Goal: Book appointment/travel/reservation

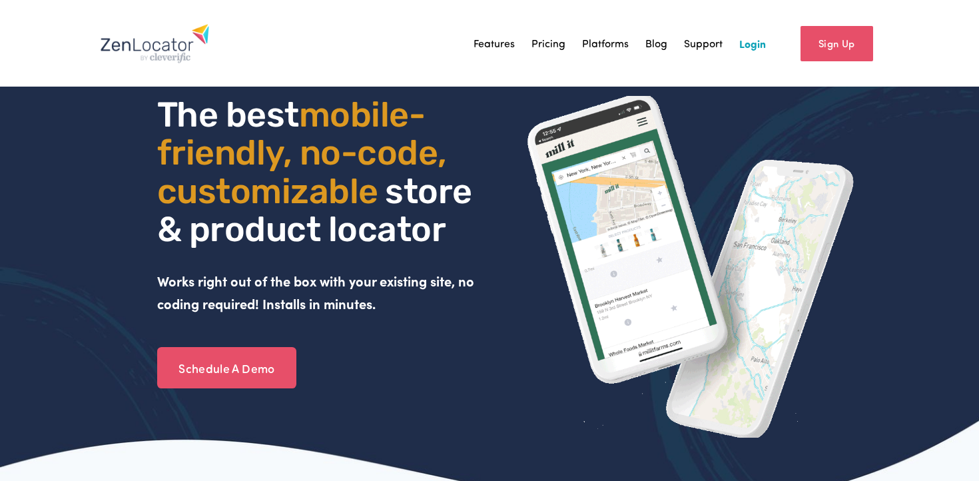
click at [702, 49] on link "Support" at bounding box center [703, 43] width 39 height 20
click at [556, 49] on link "Pricing" at bounding box center [549, 43] width 34 height 20
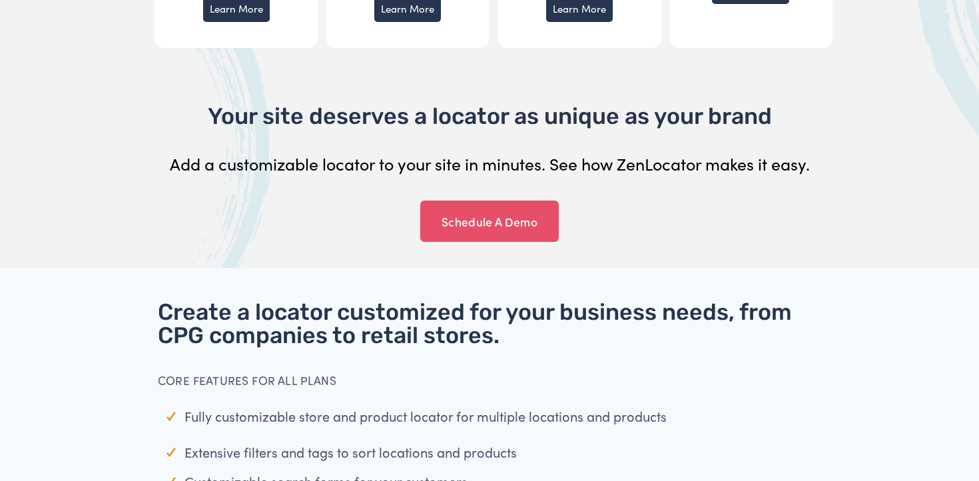
scroll to position [522, 0]
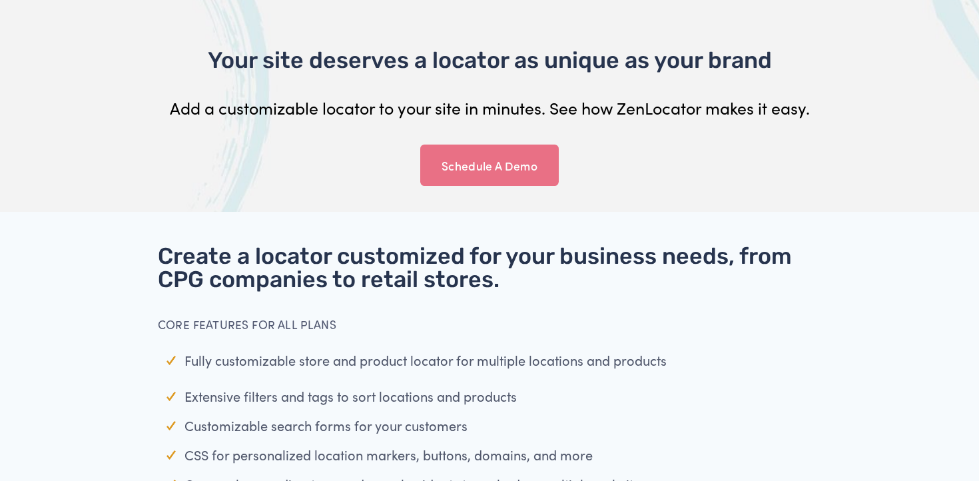
click at [495, 168] on link "Schedule A Demo" at bounding box center [489, 165] width 139 height 41
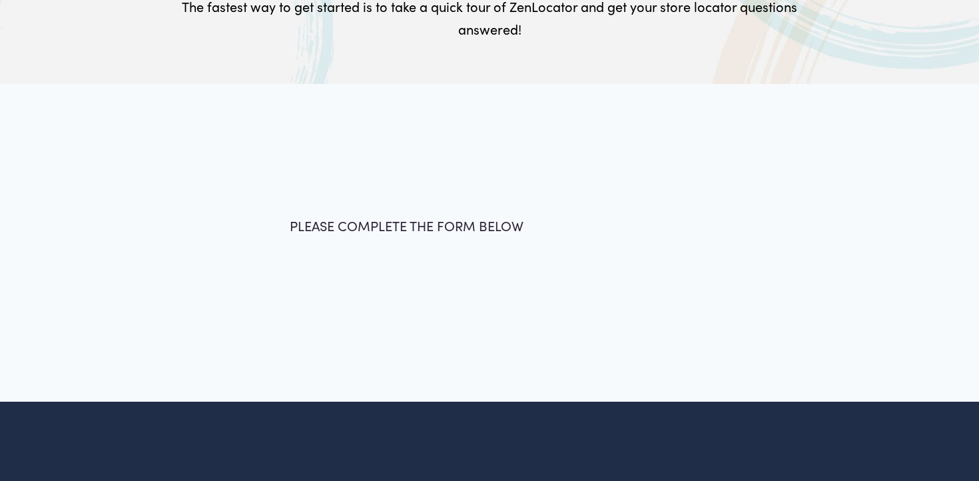
scroll to position [122, 0]
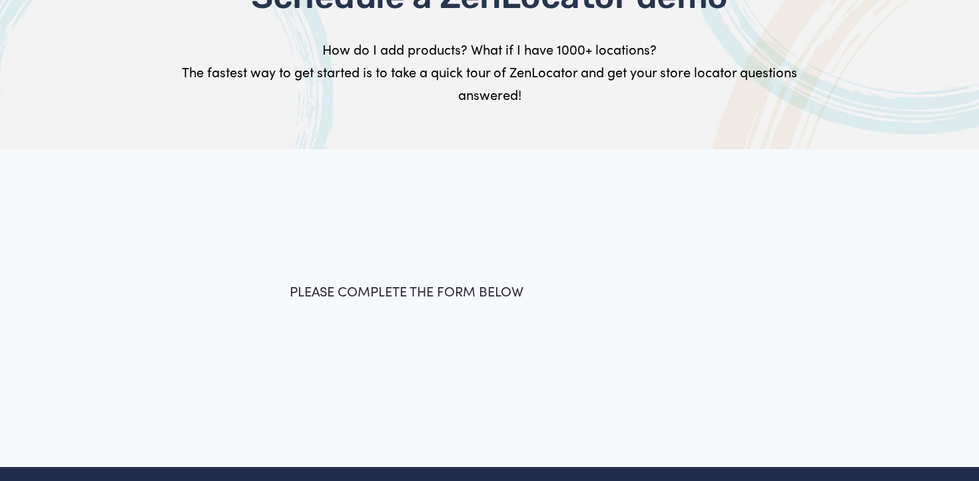
click at [398, 287] on span "PLEASE COMPLETE THE FORM BELOW" at bounding box center [407, 291] width 234 height 18
drag, startPoint x: 328, startPoint y: 169, endPoint x: 343, endPoint y: 408, distance: 239.6
click at [343, 408] on div at bounding box center [489, 308] width 979 height 318
click at [324, 391] on div "PLEASE COMPLETE THE FORM BELOW Full Name * First Name Last Name Email * * *" at bounding box center [490, 308] width 858 height 186
click at [314, 291] on span "PLEASE COMPLETE THE FORM BELOW" at bounding box center [407, 291] width 234 height 18
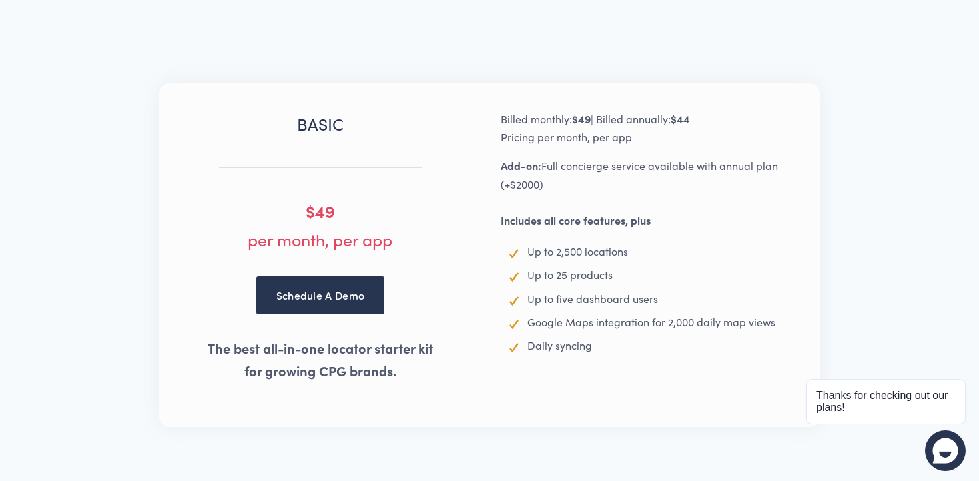
scroll to position [1438, 0]
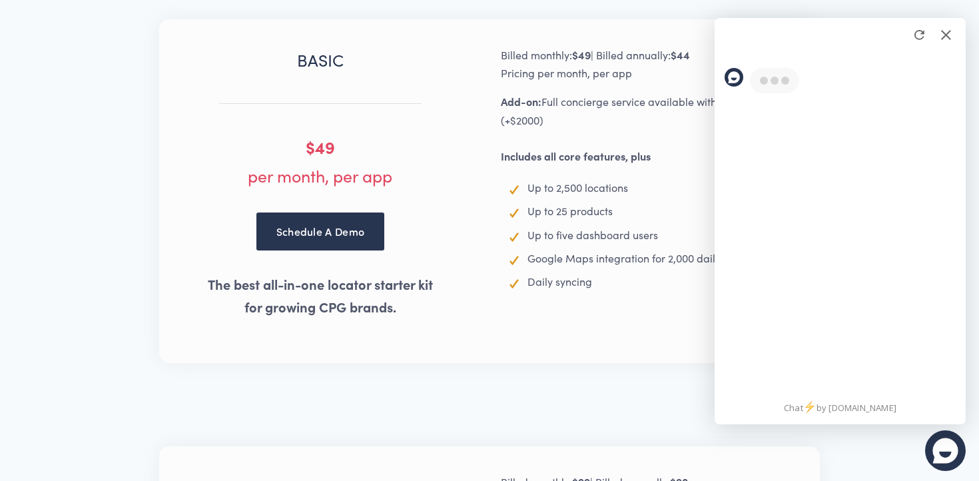
click at [322, 234] on link "Schedule A Demo" at bounding box center [321, 231] width 128 height 37
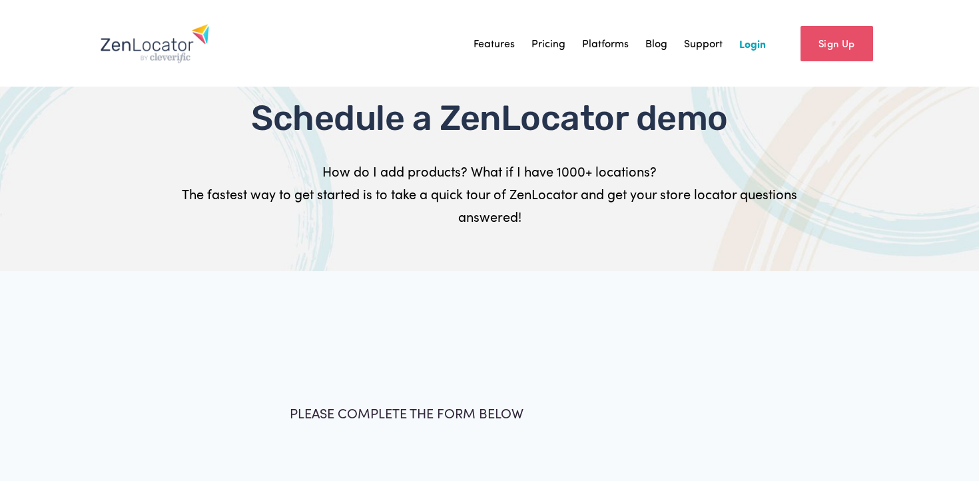
click at [416, 410] on span "PLEASE COMPLETE THE FORM BELOW" at bounding box center [407, 413] width 234 height 18
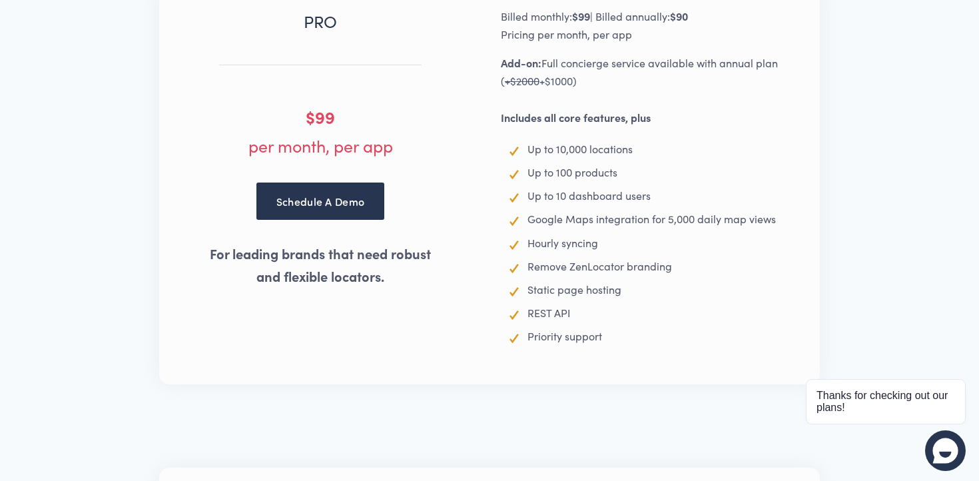
scroll to position [1923, 0]
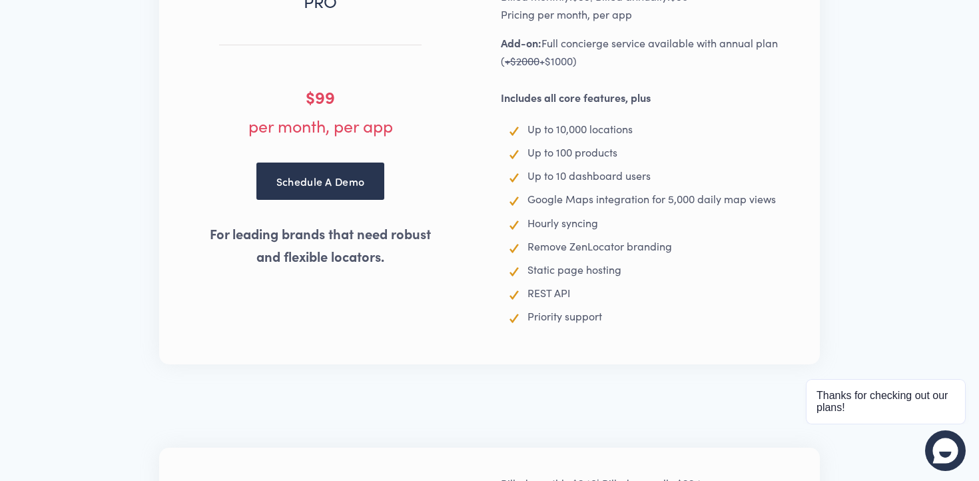
click at [314, 193] on link "Schedule A Demo" at bounding box center [321, 181] width 128 height 37
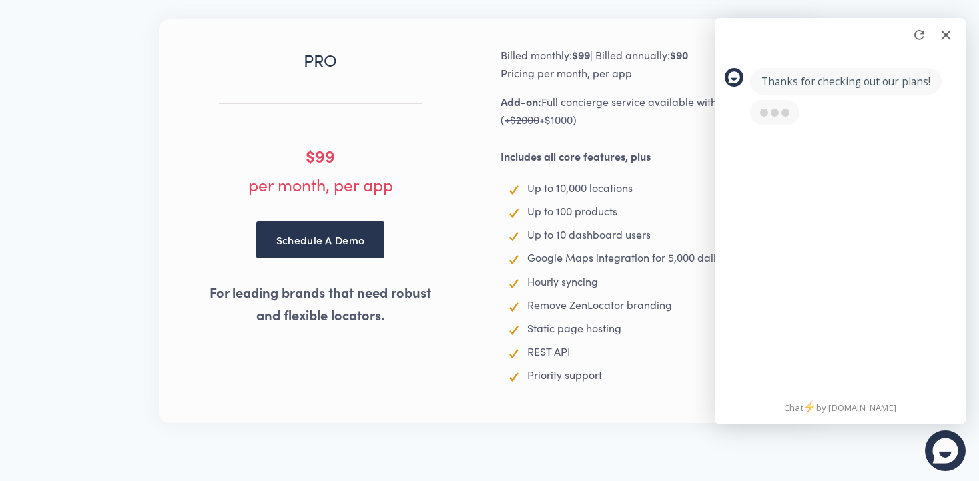
scroll to position [1883, 0]
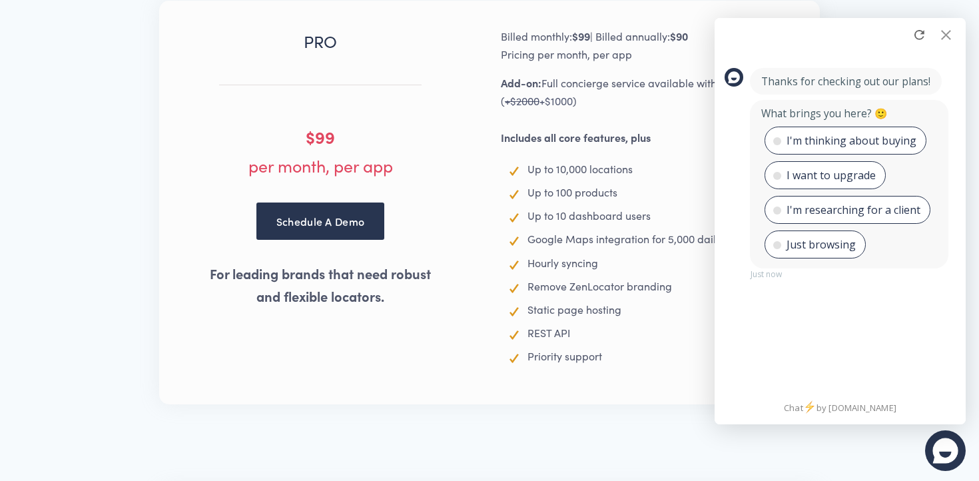
click at [946, 39] on div at bounding box center [946, 35] width 20 height 20
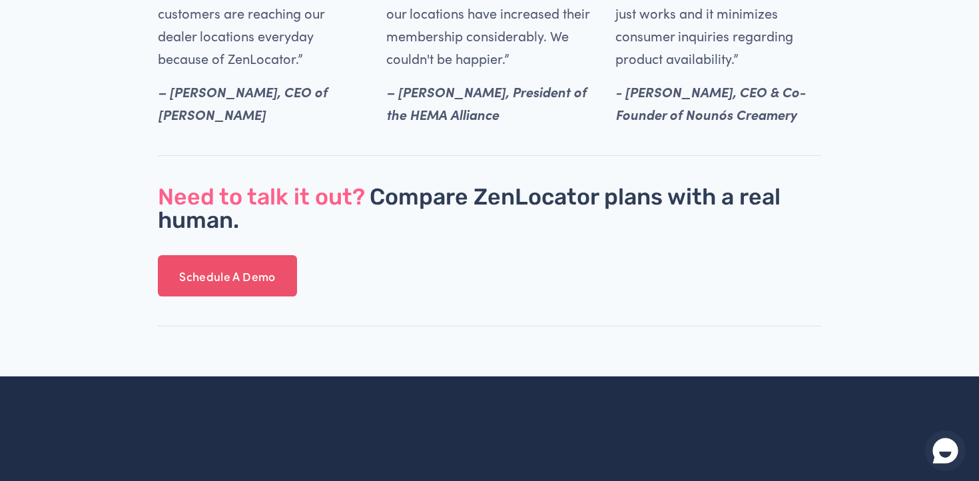
scroll to position [3662, 0]
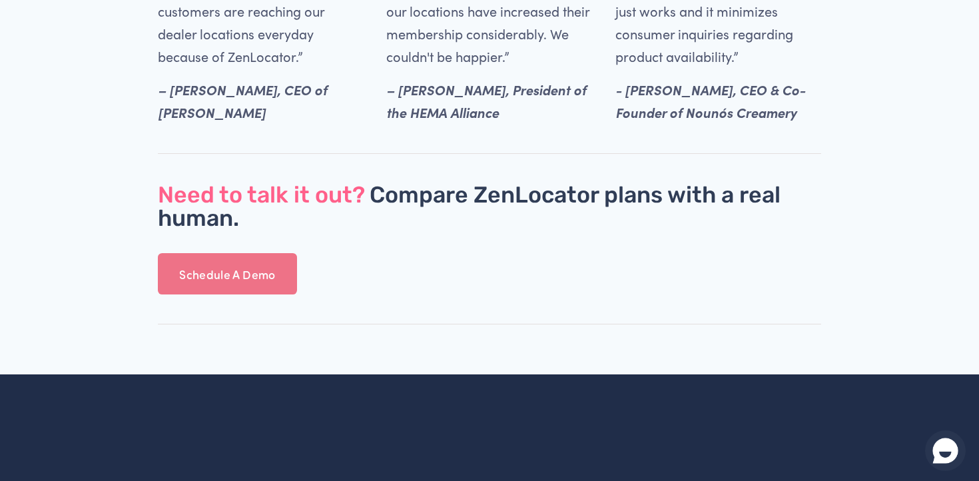
click at [243, 284] on link "Schedule A Demo" at bounding box center [227, 273] width 139 height 41
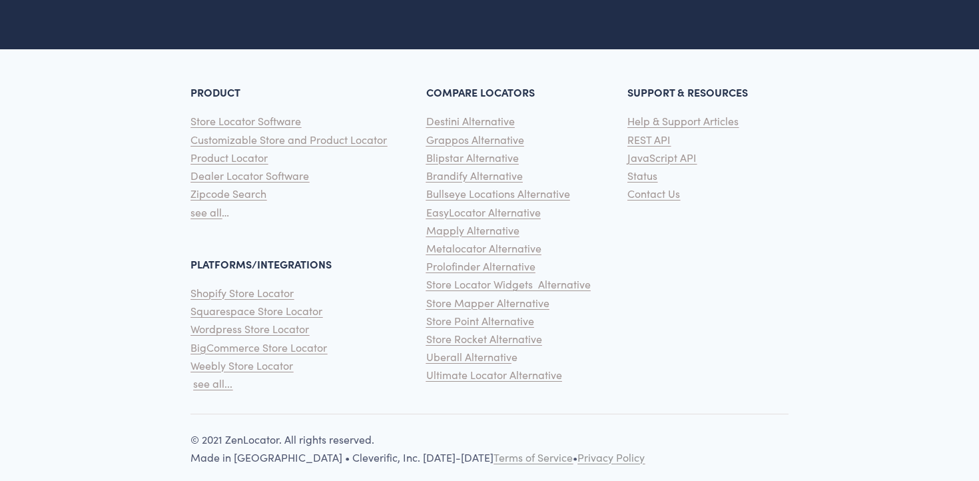
scroll to position [811, 0]
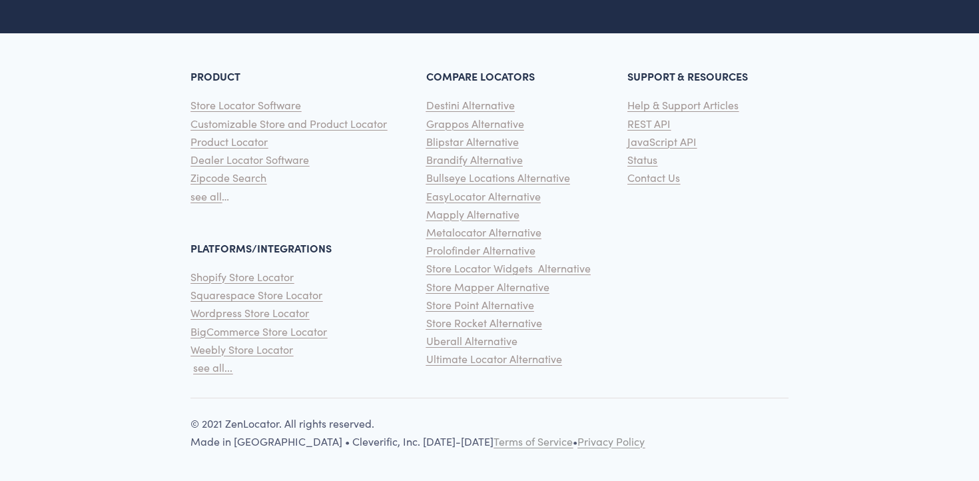
click at [491, 109] on span "Destini Alternative" at bounding box center [470, 105] width 89 height 14
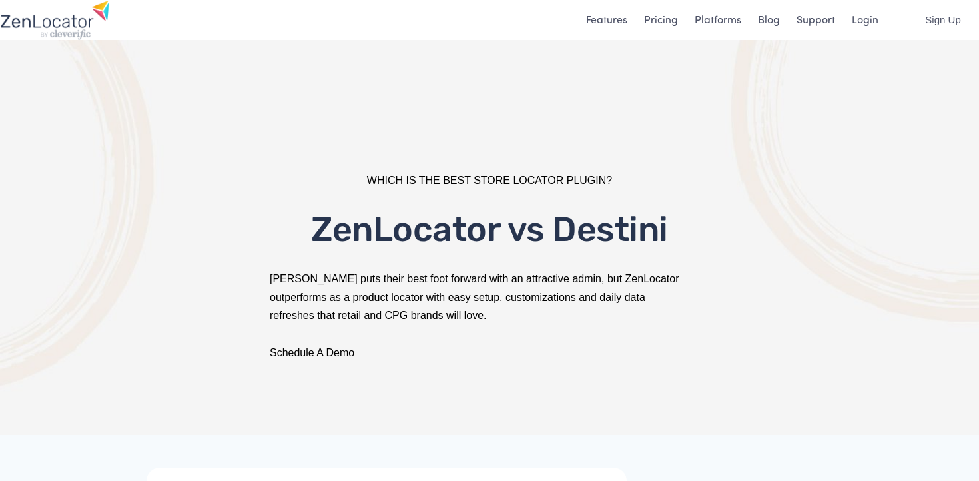
scroll to position [39, 0]
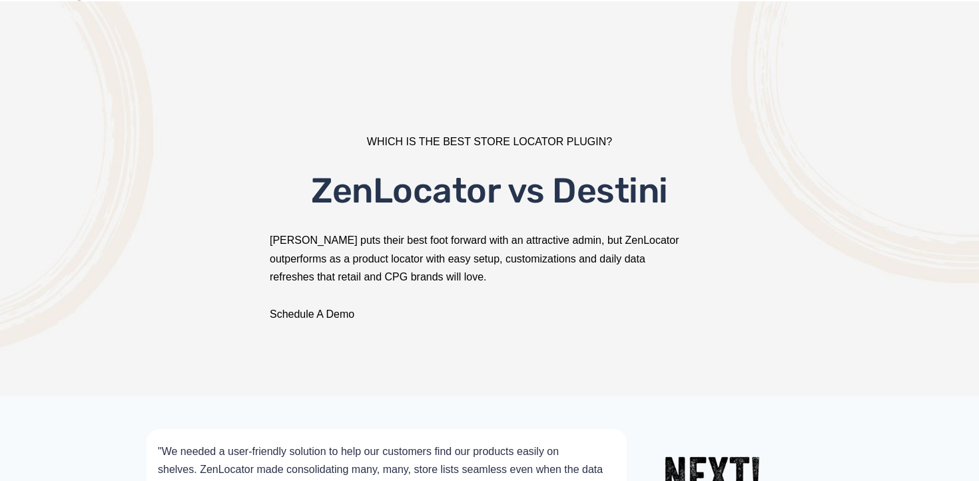
click at [311, 312] on link "Schedule A Demo" at bounding box center [312, 313] width 85 height 11
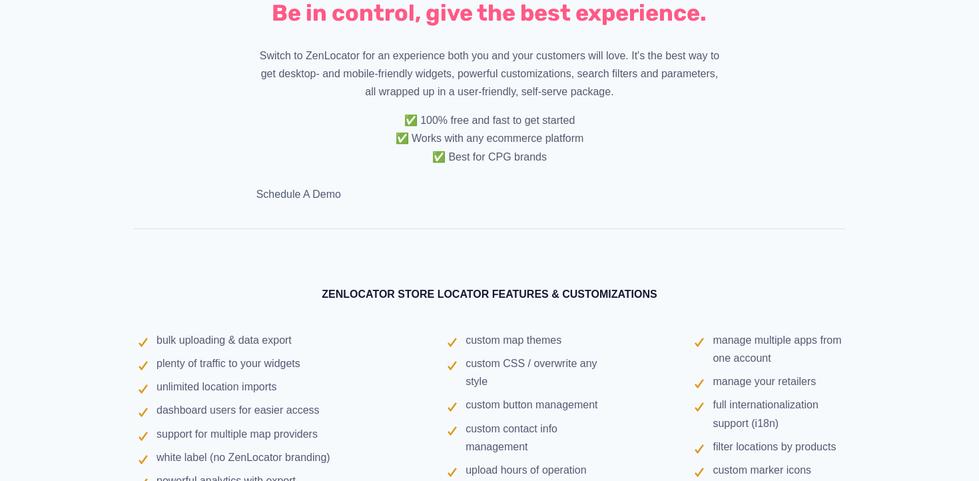
scroll to position [4041, 0]
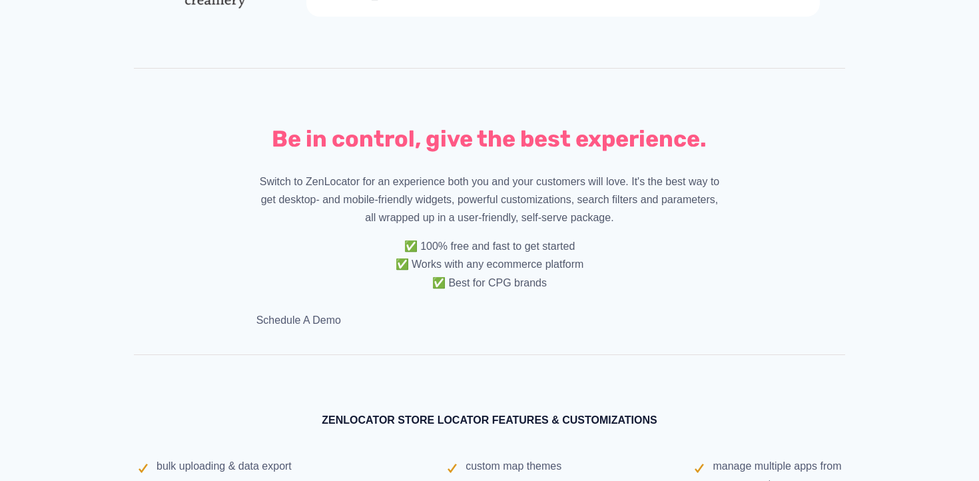
click at [314, 314] on link "Schedule A Demo" at bounding box center [299, 319] width 85 height 11
